Goal: Transaction & Acquisition: Purchase product/service

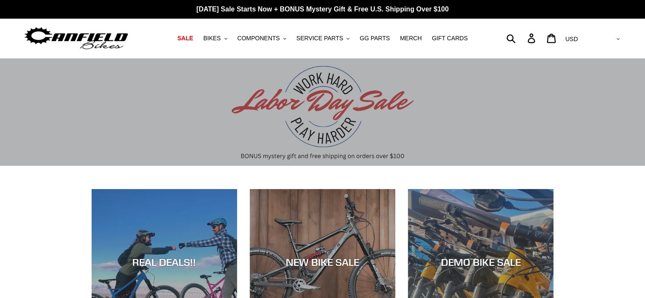
click at [258, 36] on span "COMPONENTS" at bounding box center [258, 38] width 42 height 7
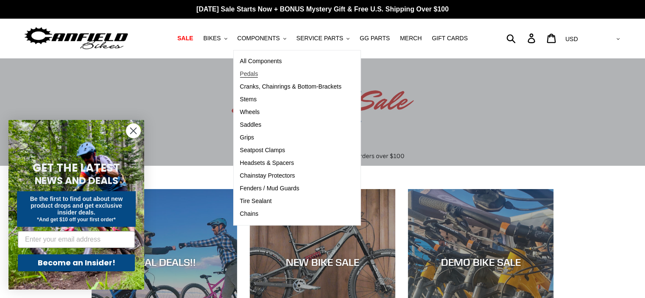
click at [254, 72] on span "Pedals" at bounding box center [249, 73] width 18 height 7
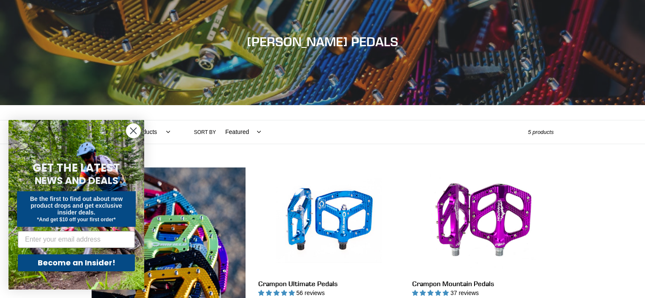
scroll to position [80, 0]
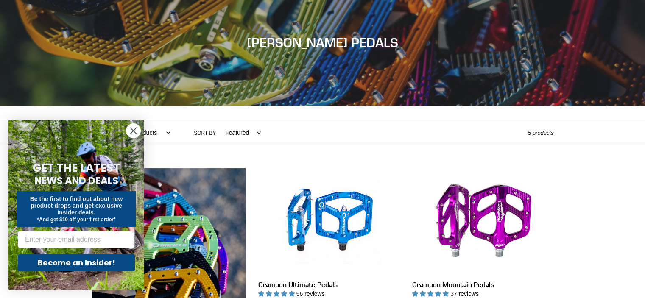
click at [317, 126] on div "Filter by All products Components Crampon Ultimate Pedals .cls-1{fill:#231f20} …" at bounding box center [310, 132] width 436 height 23
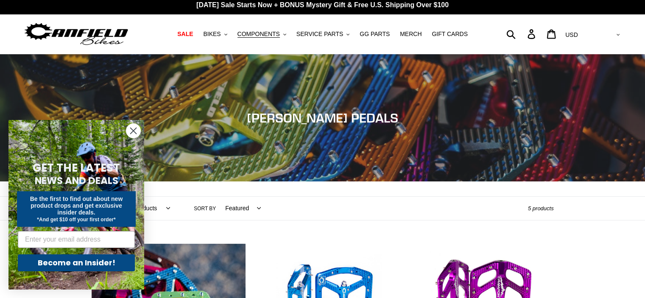
scroll to position [0, 0]
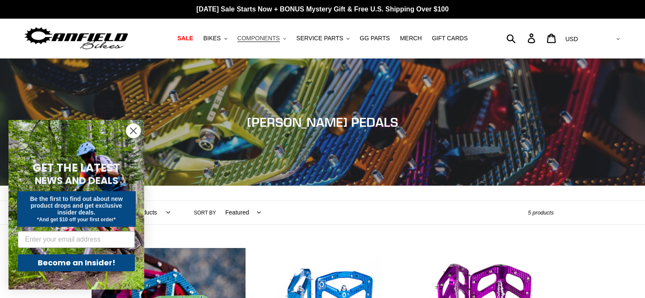
click at [274, 40] on span "COMPONENTS" at bounding box center [258, 38] width 42 height 7
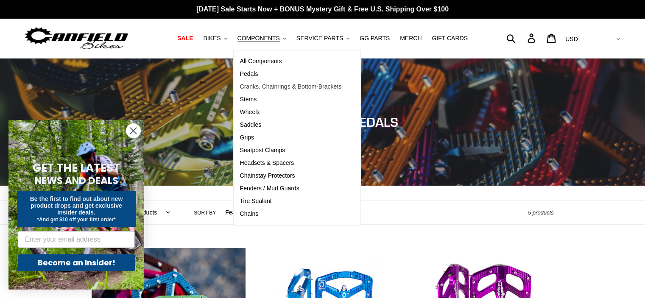
click at [260, 84] on span "Cranks, Chainrings & Bottom-Brackets" at bounding box center [291, 86] width 102 height 7
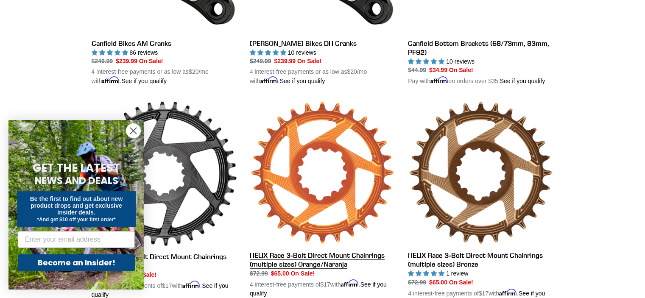
scroll to position [239, 0]
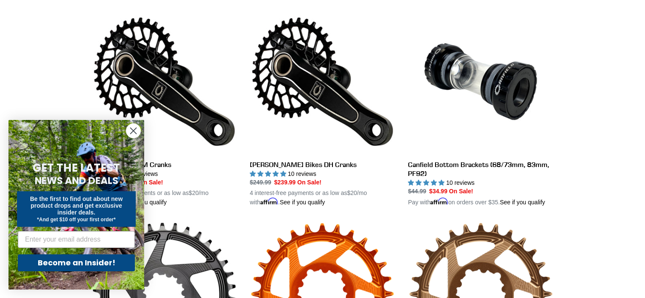
click at [130, 130] on circle "Close dialog" at bounding box center [133, 131] width 14 height 14
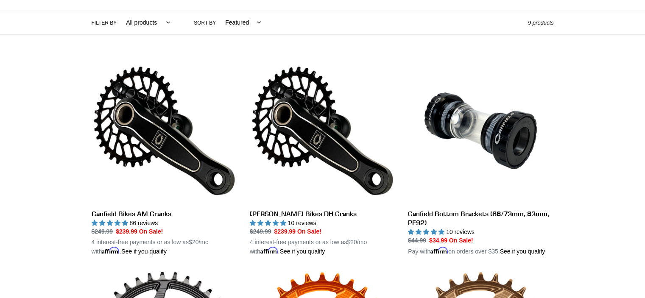
scroll to position [0, 0]
